Goal: Task Accomplishment & Management: Manage account settings

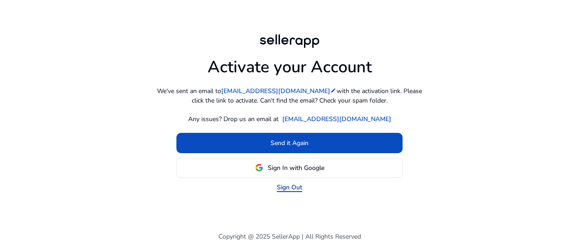
click at [291, 188] on link "Sign Out" at bounding box center [289, 188] width 25 height 10
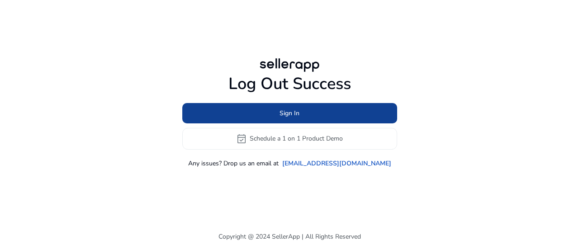
click at [300, 115] on span at bounding box center [289, 113] width 215 height 22
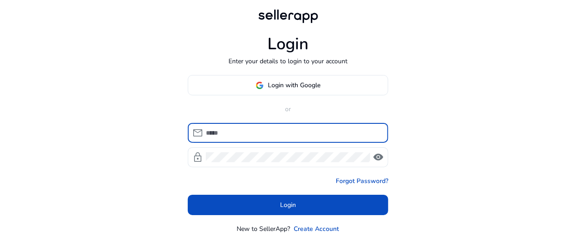
type input "**********"
click at [281, 205] on span "Login" at bounding box center [288, 205] width 16 height 10
